Goal: Transaction & Acquisition: Purchase product/service

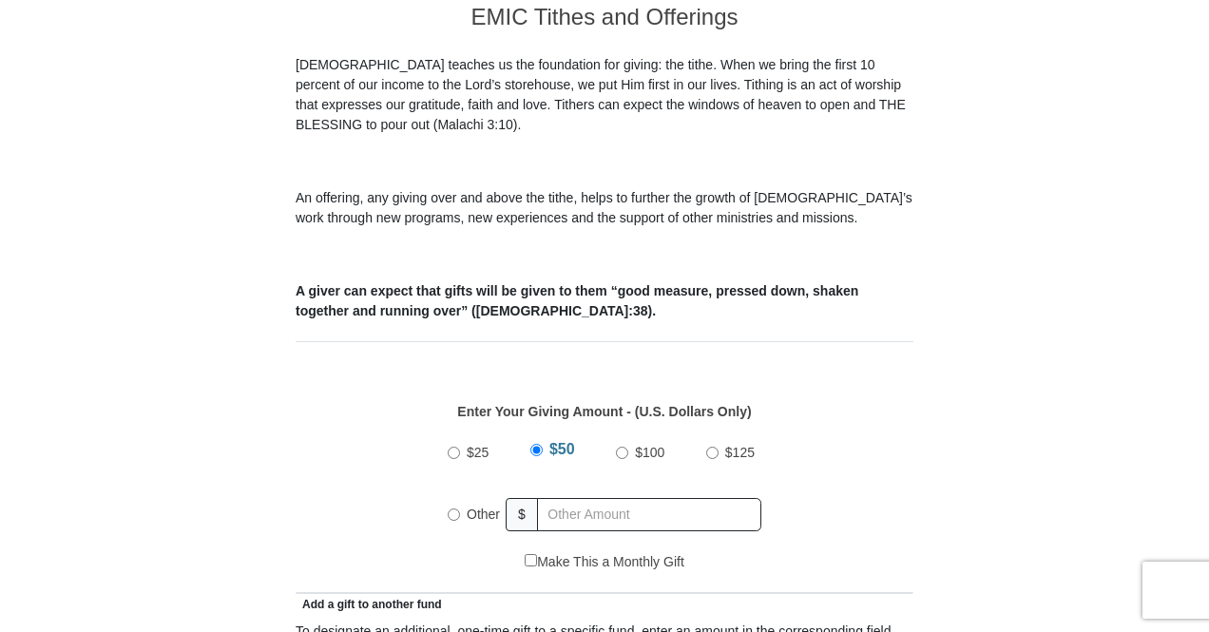
scroll to position [570, 0]
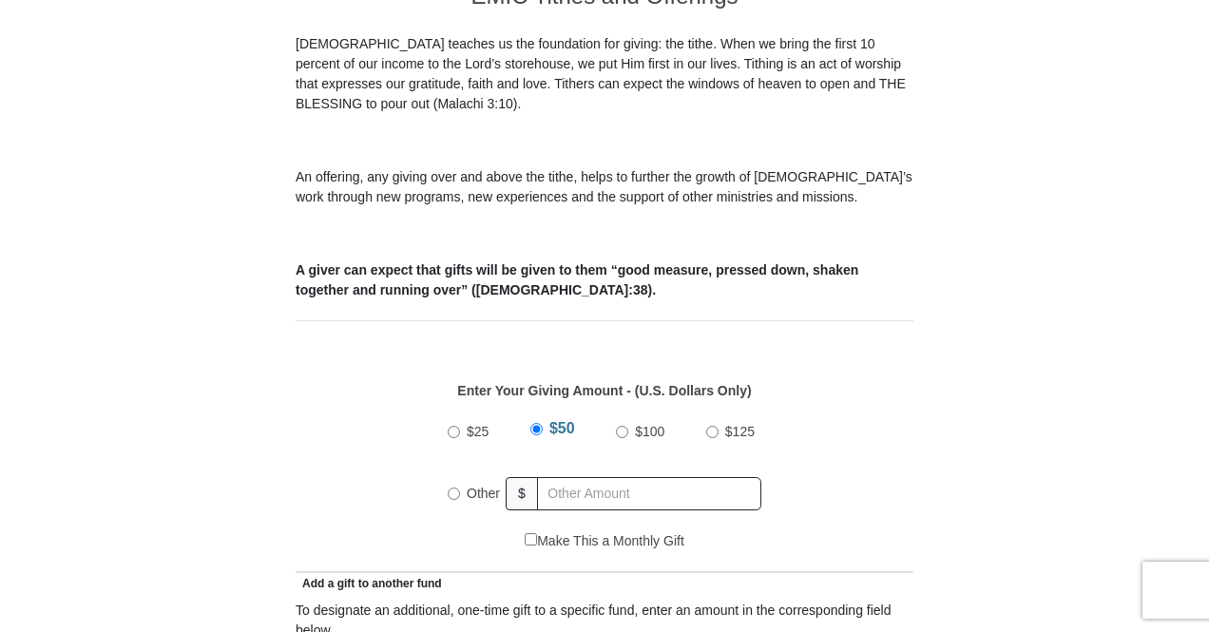
click at [454, 487] on input "Other" at bounding box center [454, 493] width 12 height 12
radio input "true"
click at [615, 477] on input "text" at bounding box center [653, 493] width 218 height 33
type input "40.00"
click at [793, 497] on div "$25 $50 $100 $125 Other $ 40.00" at bounding box center [605, 470] width 598 height 124
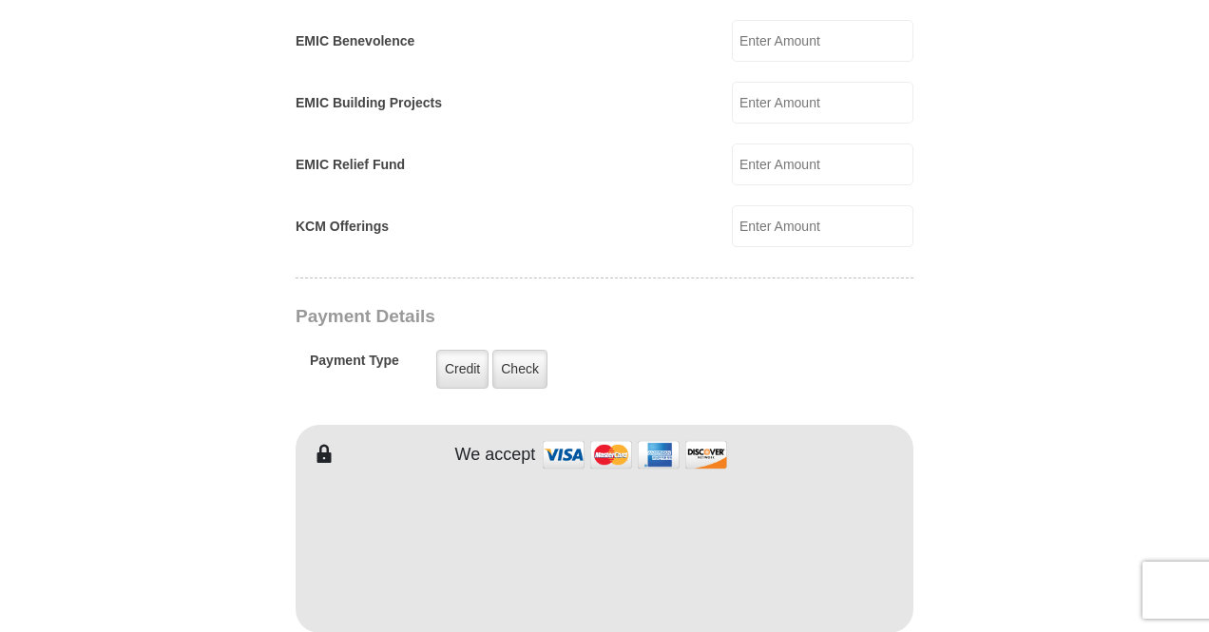
scroll to position [1316, 0]
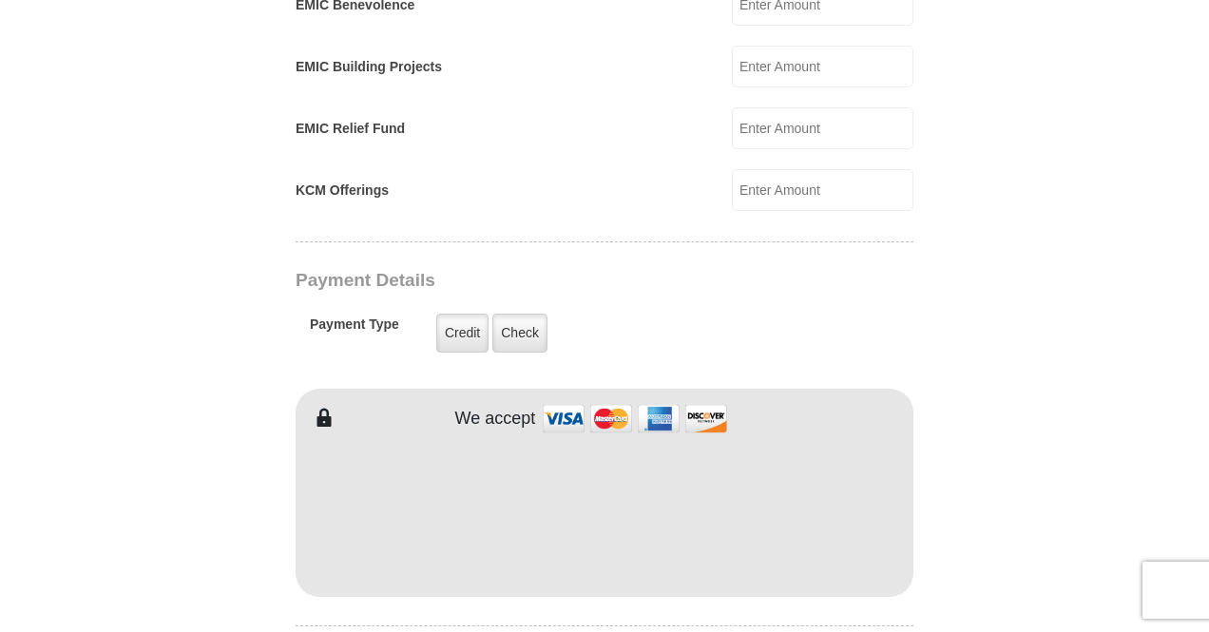
type input "[PERSON_NAME]"
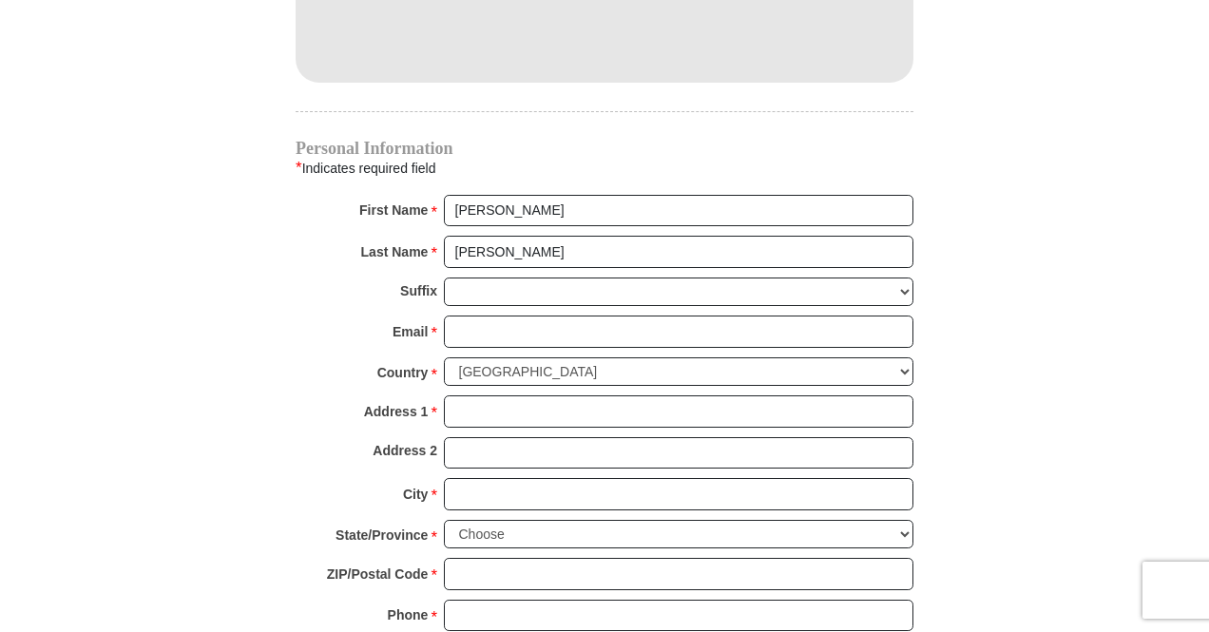
scroll to position [1843, 0]
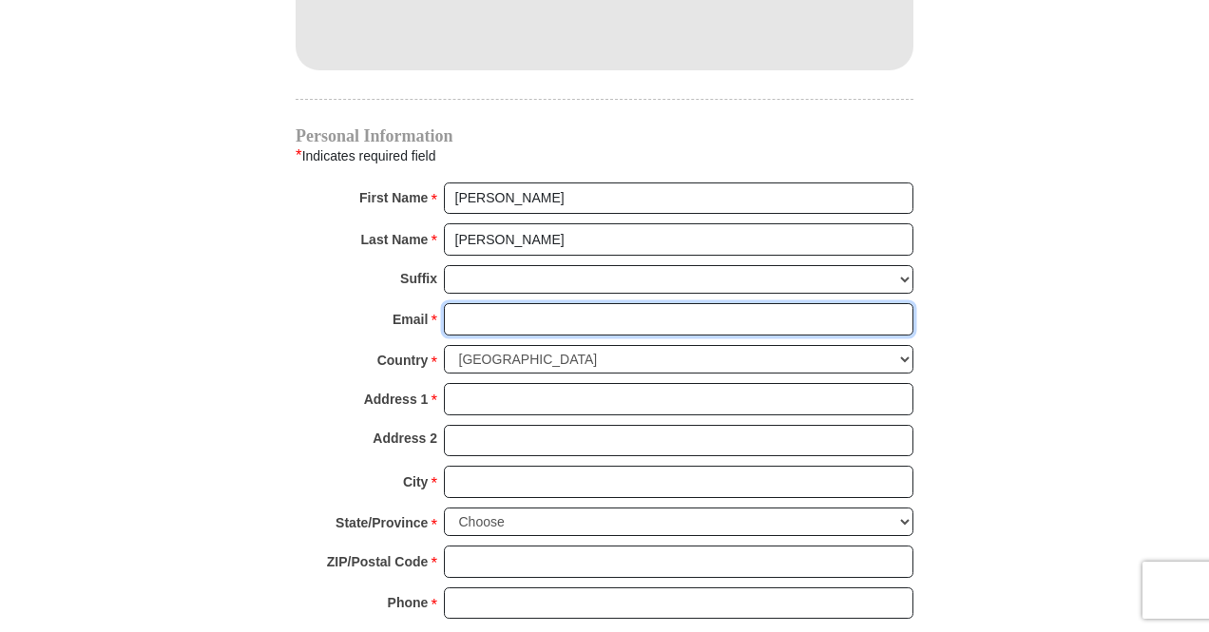
click at [595, 303] on input "Email *" at bounding box center [678, 319] width 469 height 32
type input "[EMAIL_ADDRESS][DOMAIN_NAME]"
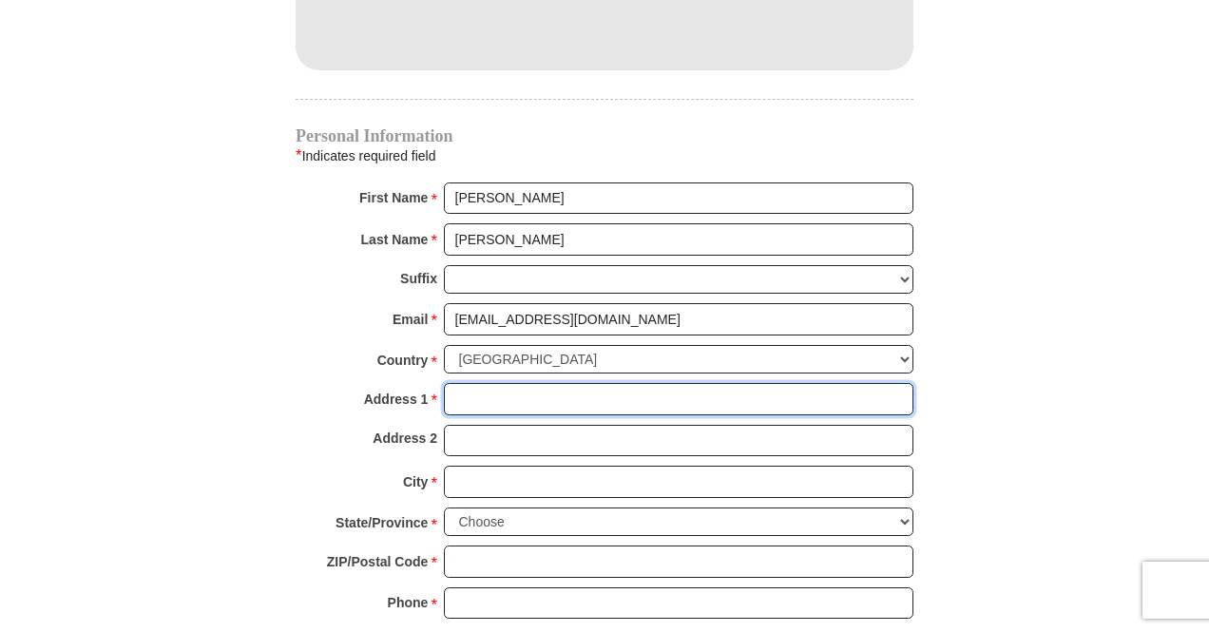
type input "[STREET_ADDRESS]"
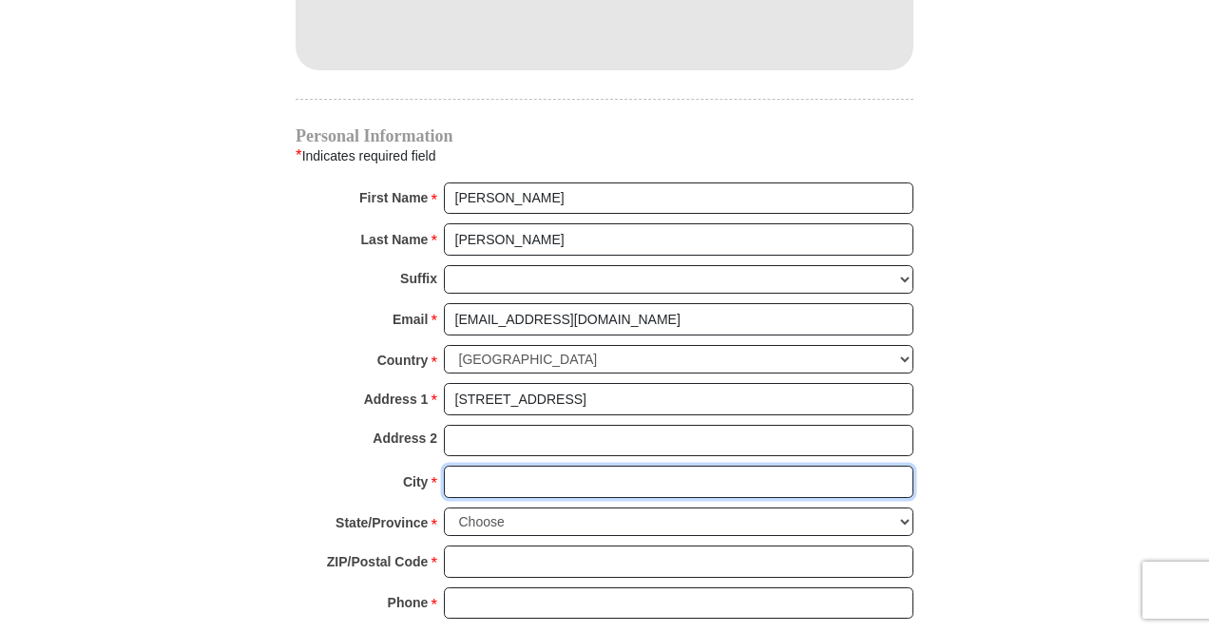
type input "SPOKANE"
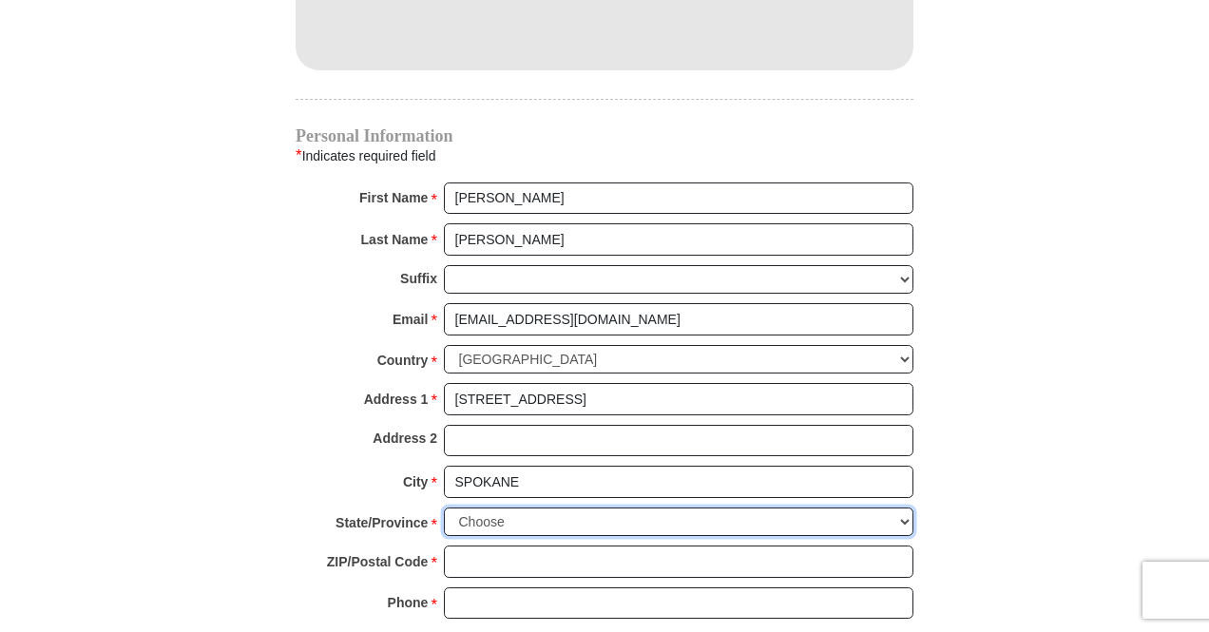
select select "WA"
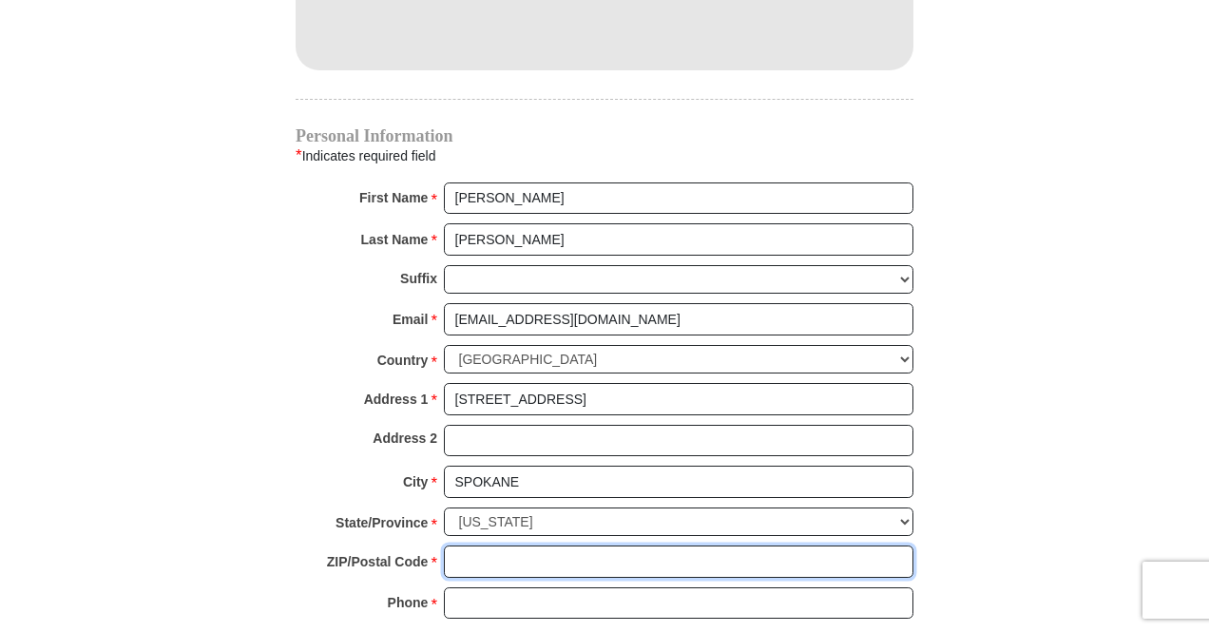
type input "99202"
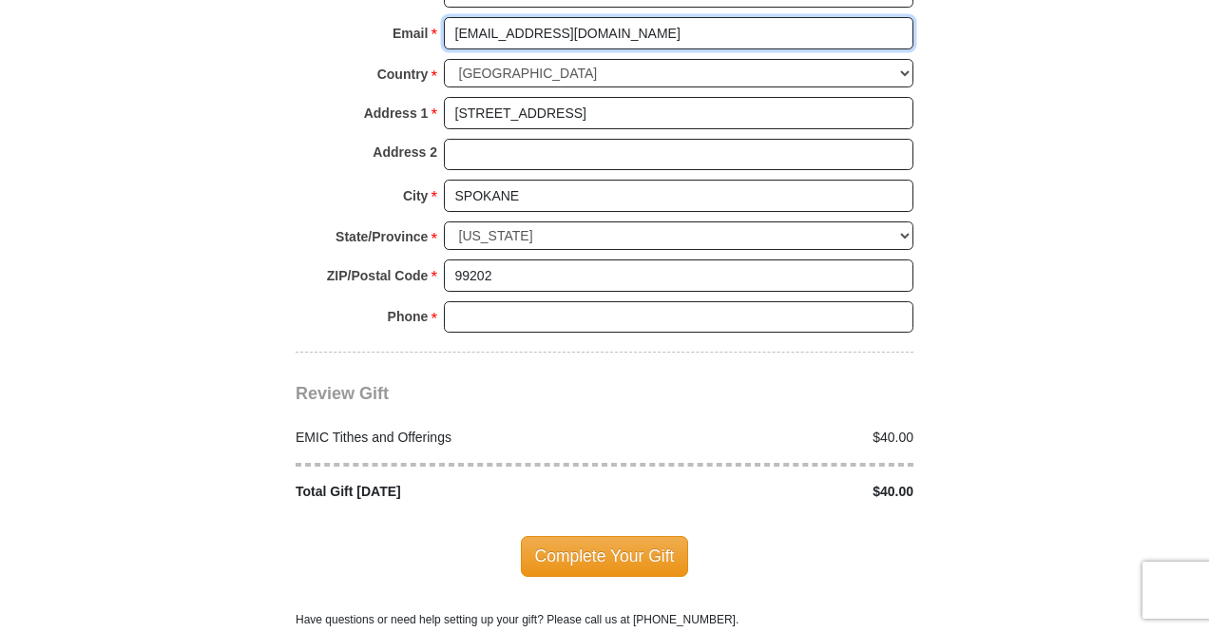
scroll to position [2154, 0]
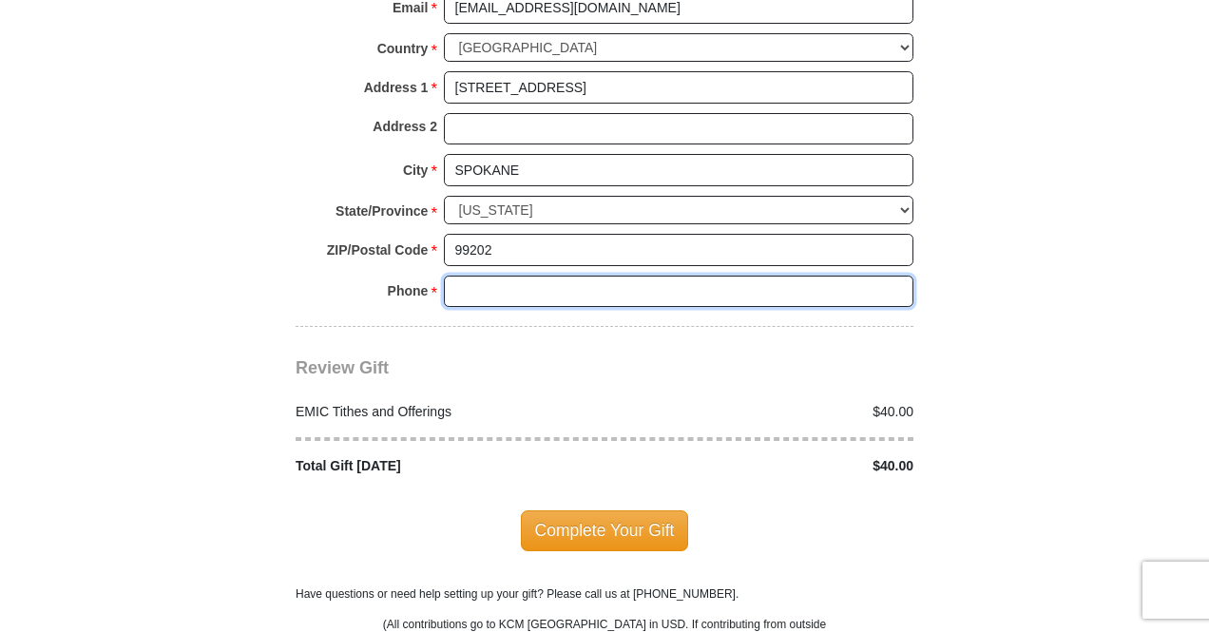
click at [588, 276] on input "Phone * *" at bounding box center [678, 292] width 469 height 32
type input "5099953273"
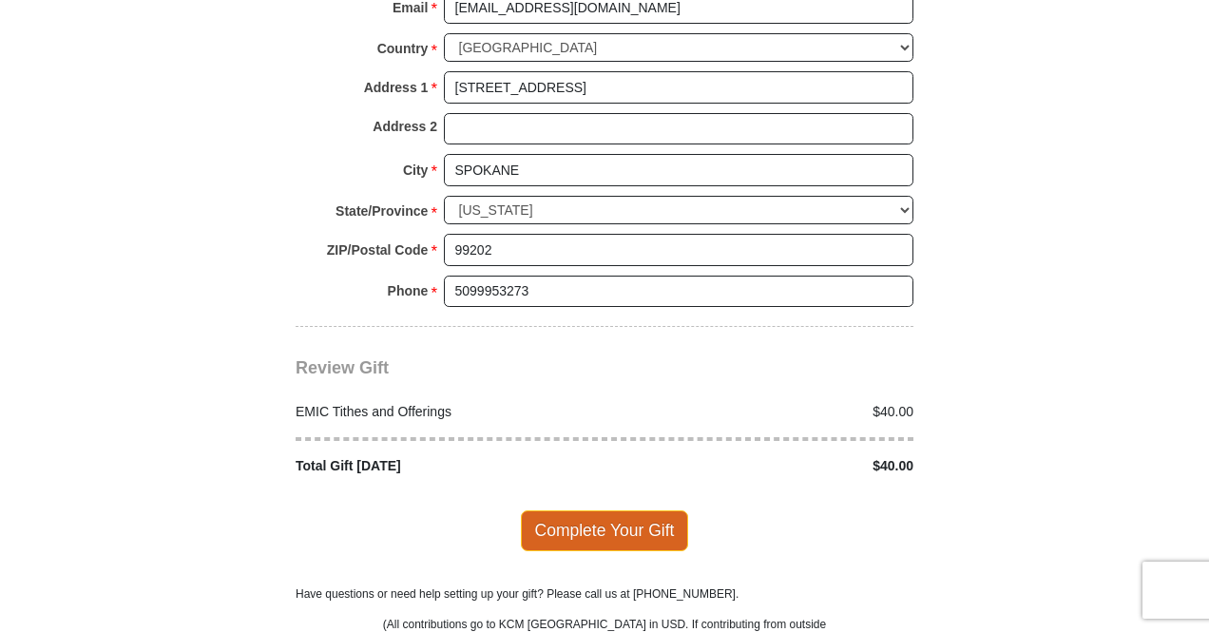
click at [588, 510] on span "Complete Your Gift" at bounding box center [605, 530] width 168 height 40
